Goal: Task Accomplishment & Management: Use online tool/utility

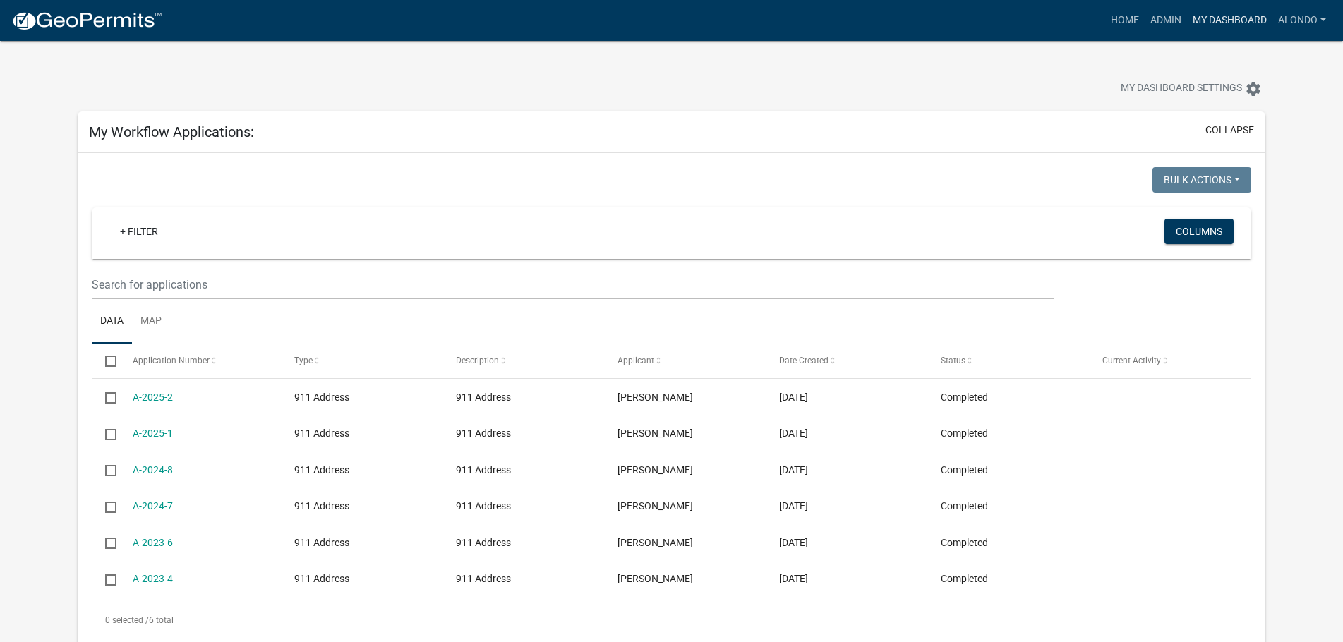
click at [1242, 4] on nav "more_horiz Home Admin My Dashboard alondo Admin Account Logout" at bounding box center [671, 20] width 1343 height 41
click at [1269, 50] on app-user-applications "more_horiz Home Admin My Dashboard alondo Admin Account Logout My Dashboard Set…" at bounding box center [671, 575] width 1343 height 1069
click at [1163, 13] on link "Admin" at bounding box center [1166, 20] width 42 height 27
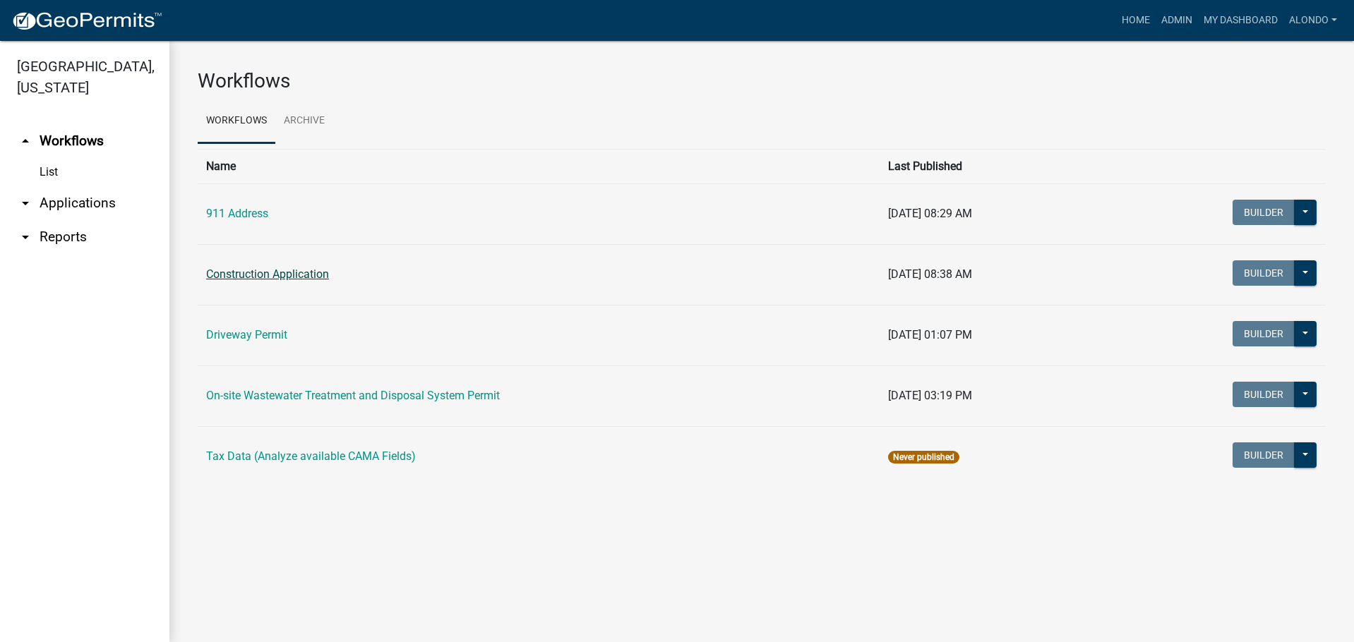
click at [307, 277] on link "Construction Application" at bounding box center [267, 274] width 123 height 13
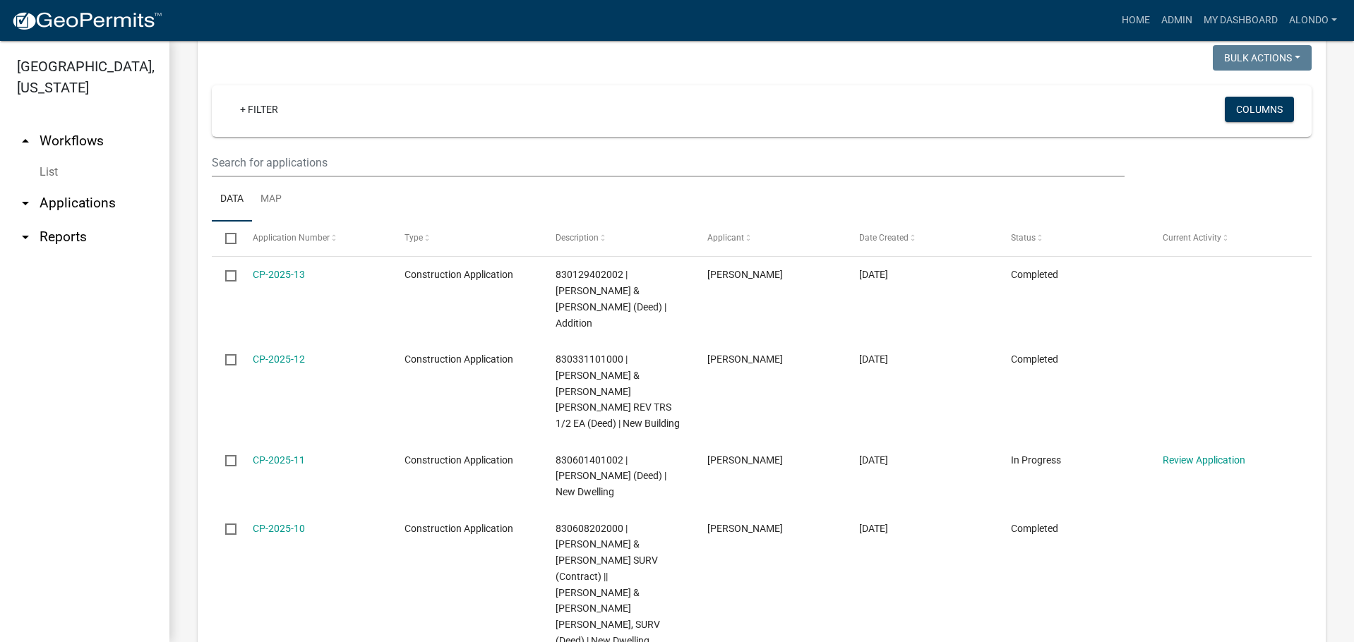
scroll to position [600, 0]
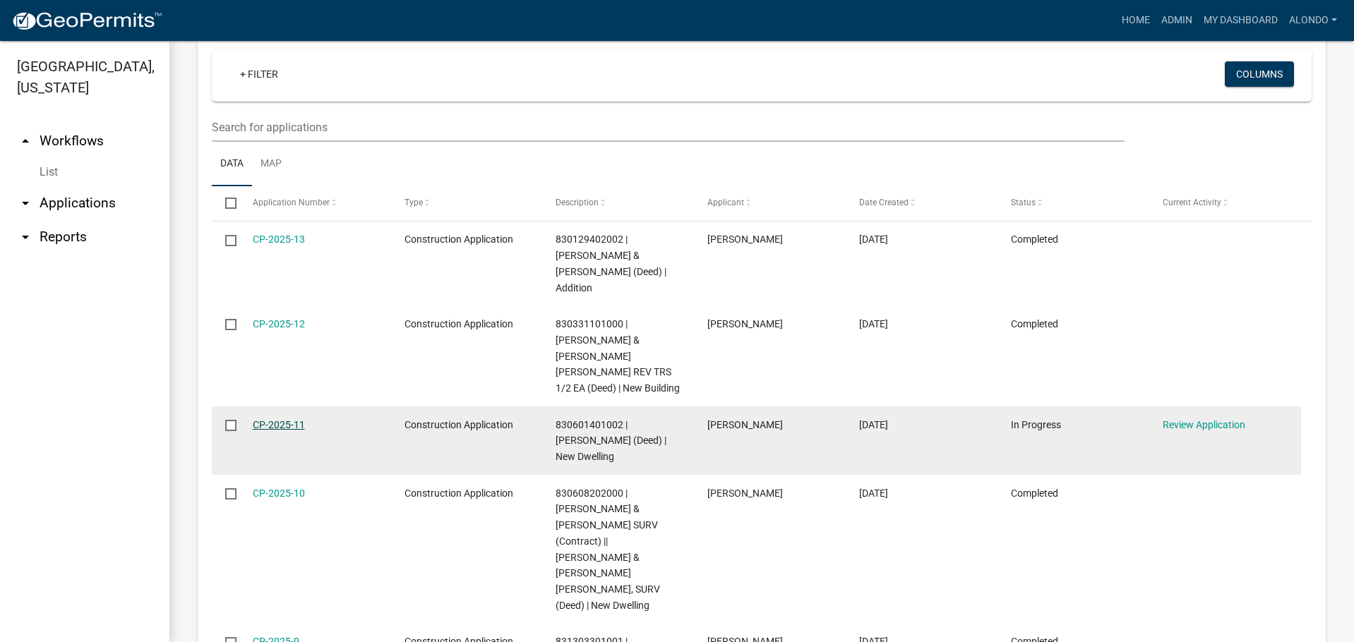
click at [271, 419] on link "CP-2025-11" at bounding box center [279, 424] width 52 height 11
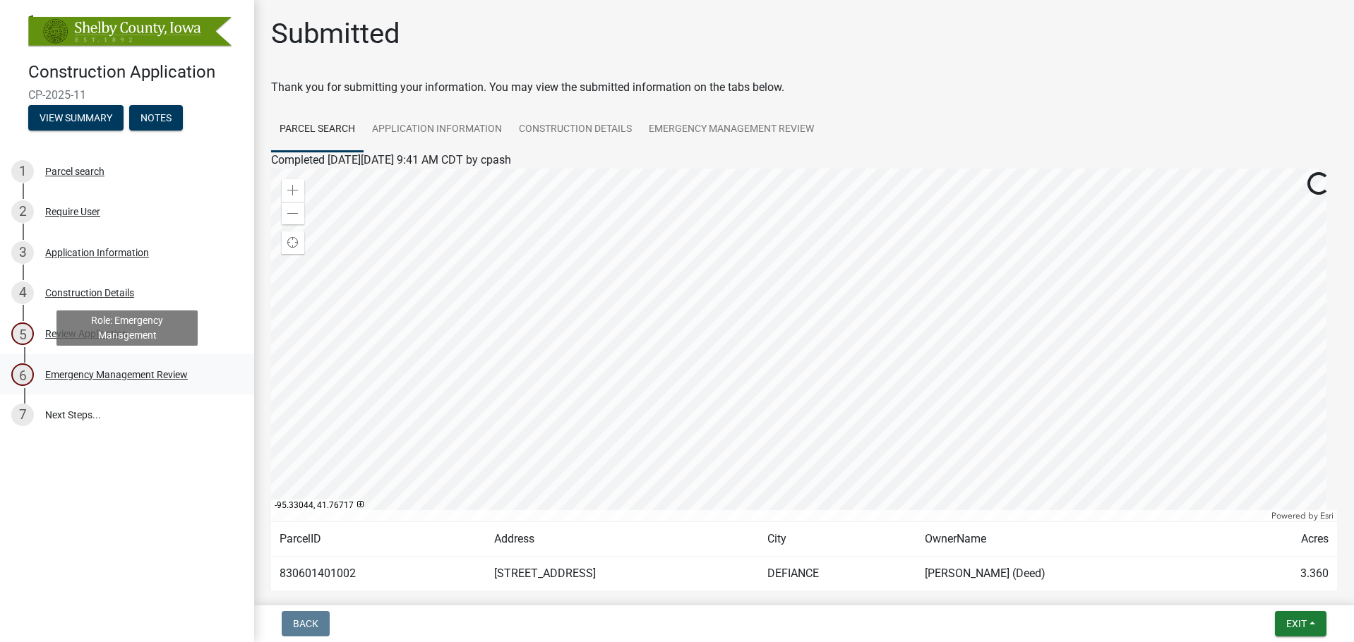
click at [100, 377] on div "Emergency Management Review" at bounding box center [116, 375] width 143 height 10
click at [98, 377] on div "Emergency Management Review" at bounding box center [116, 375] width 143 height 10
click at [102, 371] on div "Emergency Management Review" at bounding box center [116, 375] width 143 height 10
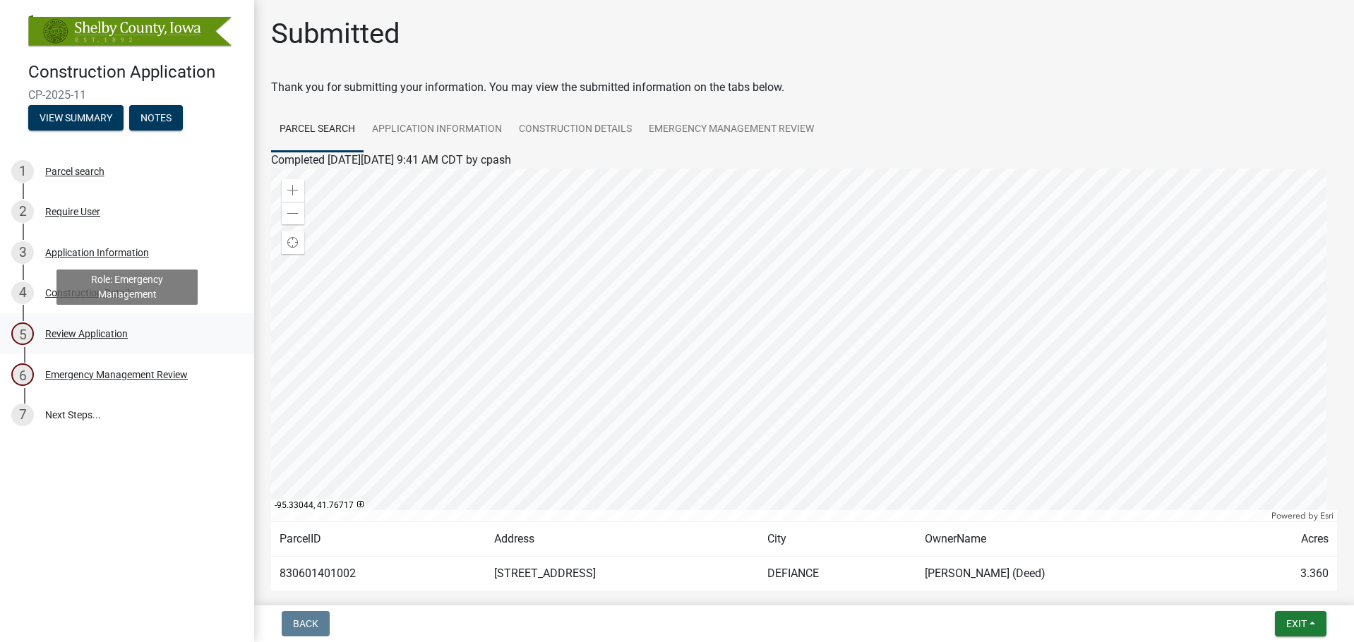
click at [73, 337] on div "Review Application" at bounding box center [86, 334] width 83 height 10
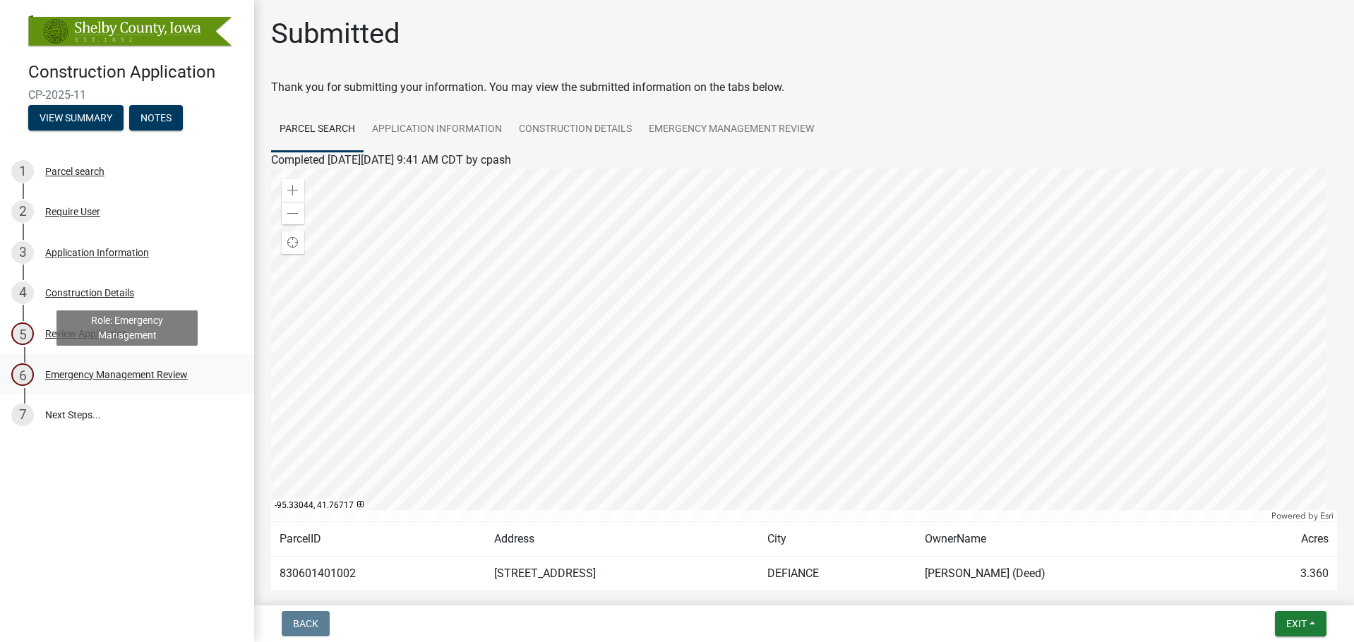
click at [68, 384] on div "6 Emergency Management Review" at bounding box center [121, 375] width 220 height 23
click at [61, 407] on link "7 Next Steps..." at bounding box center [127, 415] width 254 height 41
click at [90, 109] on button "View Summary" at bounding box center [75, 117] width 95 height 25
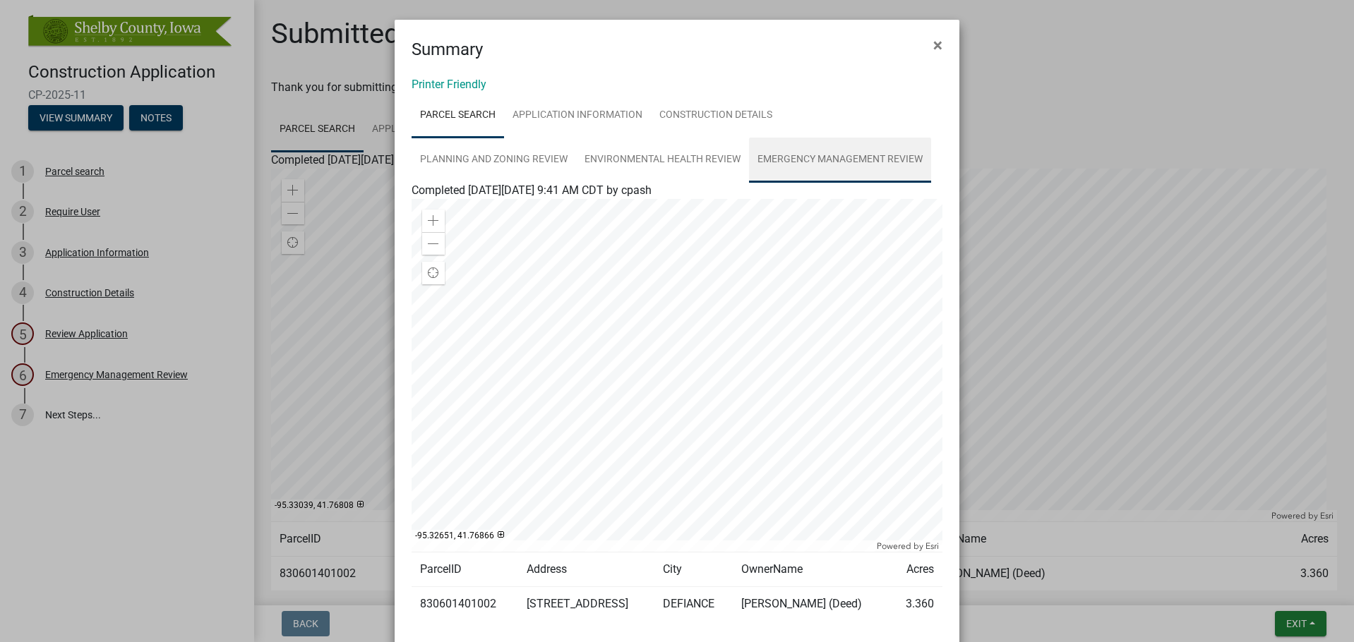
click at [823, 162] on link "Emergency Management Review" at bounding box center [840, 160] width 182 height 45
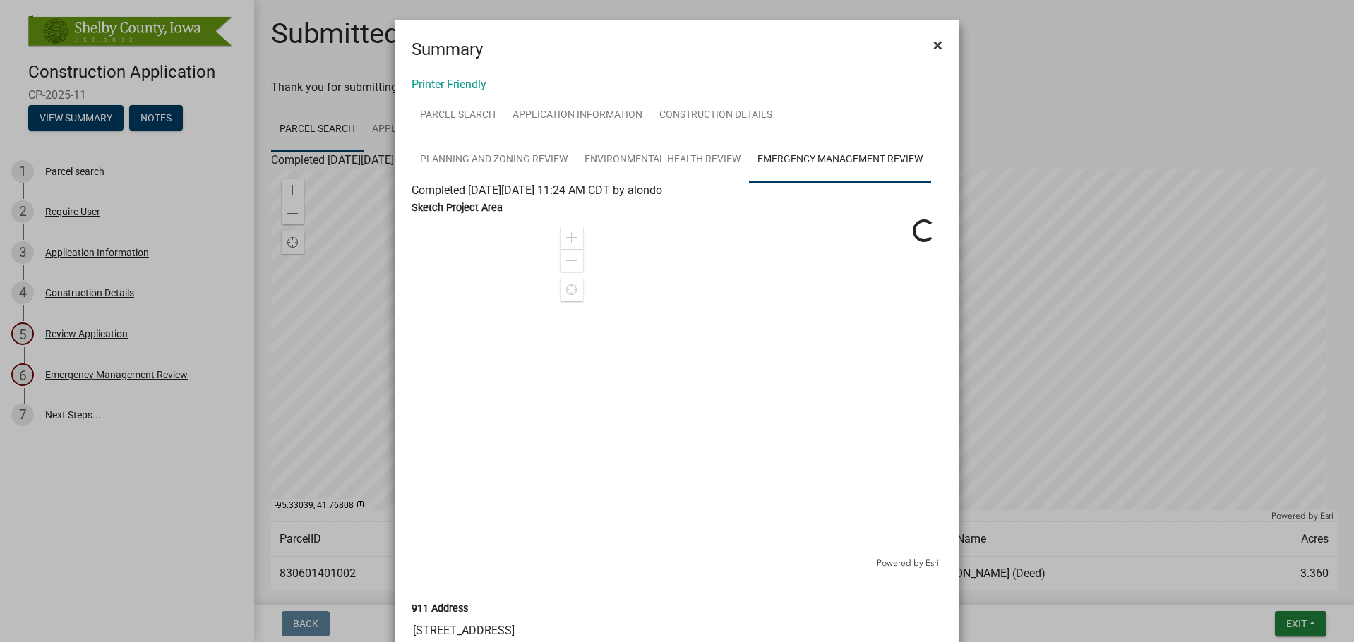
click at [935, 42] on span "×" at bounding box center [937, 45] width 9 height 20
